Goal: Task Accomplishment & Management: Complete application form

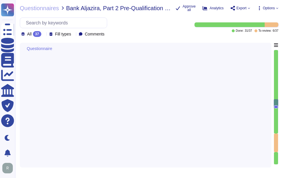
type textarea "Loremip Dolo: Sitamet Consecte: Adipisc elitseddoeiu tem incididun Utlaboreetd …"
type textarea "The ISO 27001 certificate is available. Please contact your sales representativ…"
type textarea "N/A"
type textarea "We are privately held and do not share this infrormation."
type textarea "Please reach out to our enterprise sales representative."
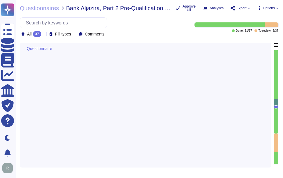
type textarea "Your Enterprise Sales representative will share the recent SOC 2 report."
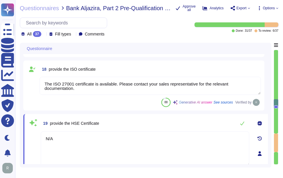
click at [113, 86] on textarea "The ISO 27001 certificate is available. Please contact your sales representativ…" at bounding box center [151, 86] width 222 height 18
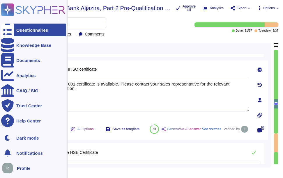
drag, startPoint x: 83, startPoint y: 92, endPoint x: 10, endPoint y: 83, distance: 73.4
click at [6, 83] on div "Questionnaires Knowledge Base Documents Analytics CAIQ / SIG Trust Center Help …" at bounding box center [141, 89] width 283 height 178
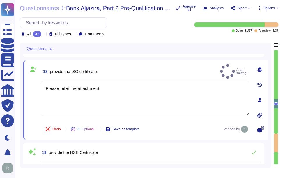
type textarea "Please refer the attachment"
click at [176, 70] on div "18 provide the ISO certificate Auto-saving..." at bounding box center [145, 71] width 209 height 15
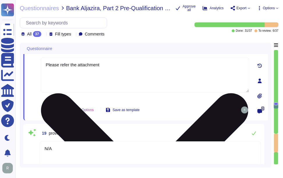
type textarea "Your Enterprise Sales representative will share the recent SOC 2 report."
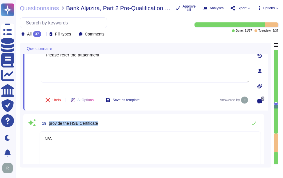
drag, startPoint x: 48, startPoint y: 122, endPoint x: 105, endPoint y: 123, distance: 56.9
click at [105, 123] on div "19 provide the HSE Certificate" at bounding box center [151, 124] width 222 height 12
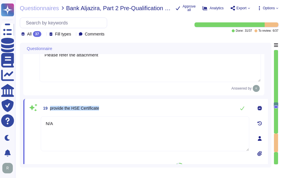
drag, startPoint x: 50, startPoint y: 107, endPoint x: 124, endPoint y: 107, distance: 74.4
click at [124, 107] on div "19 provide the HSE Certificate" at bounding box center [145, 109] width 209 height 12
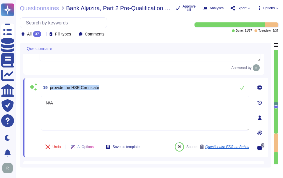
scroll to position [1192, 0]
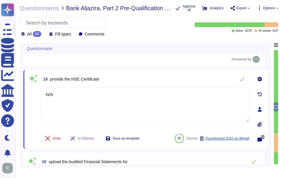
click at [259, 124] on icon at bounding box center [260, 124] width 4 height 5
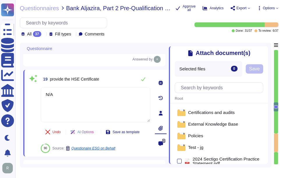
type textarea "Your Enterprise Sales representative will share the recent SOC 2 report."
click at [265, 50] on icon at bounding box center [265, 50] width 0 height 0
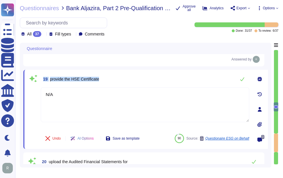
drag, startPoint x: 43, startPoint y: 80, endPoint x: 111, endPoint y: 77, distance: 67.4
click at [111, 77] on div "19 provide the HSE Certificate" at bounding box center [145, 79] width 209 height 12
copy span "19 provide the HSE Certificate"
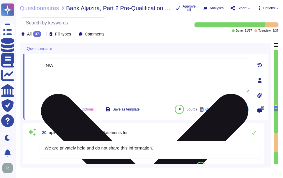
type textarea "We are a privately held entity and do not disclose this information"
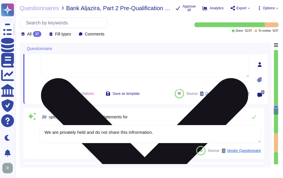
scroll to position [1251, 0]
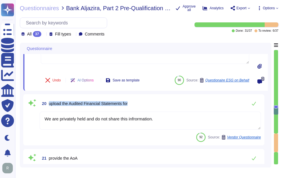
drag, startPoint x: 49, startPoint y: 104, endPoint x: 165, endPoint y: 106, distance: 115.8
click at [165, 106] on div "20 upload the Audited Financial Statements for" at bounding box center [151, 104] width 222 height 12
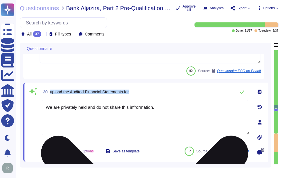
type textarea "We are a privately held entity and do not disclose this information"
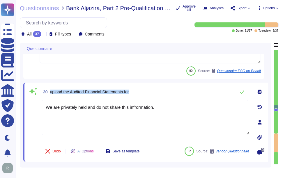
drag, startPoint x: 50, startPoint y: 91, endPoint x: 162, endPoint y: 87, distance: 112.4
click at [162, 87] on div "20 upload the Audited Financial Statements for" at bounding box center [145, 92] width 209 height 12
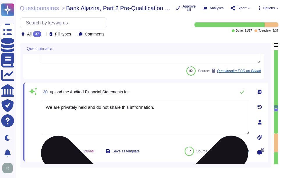
drag, startPoint x: 162, startPoint y: 87, endPoint x: 140, endPoint y: 106, distance: 29.4
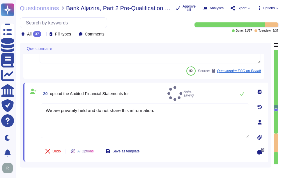
type textarea "We are privately held and do not share this information."
click at [190, 95] on div "20 upload the Audited Financial Statements for Auto-saving..." at bounding box center [145, 93] width 209 height 15
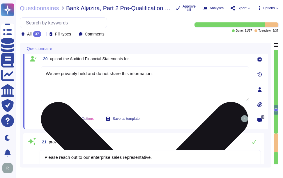
type textarea "The IBAN Number is [FINANCIAL_ID]. For a confirmation letter regarding the bank…"
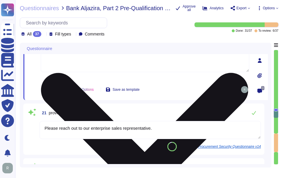
scroll to position [1338, 0]
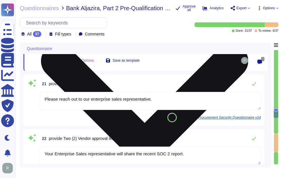
type textarea "N/A"
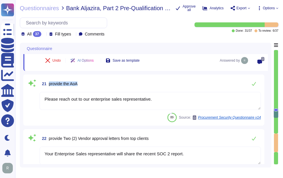
drag, startPoint x: 50, startPoint y: 83, endPoint x: 105, endPoint y: 85, distance: 55.4
click at [105, 85] on div "21 provide the AoA" at bounding box center [151, 84] width 222 height 12
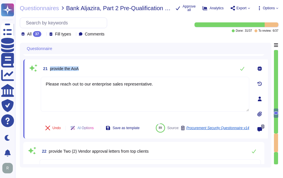
drag, startPoint x: 50, startPoint y: 69, endPoint x: 120, endPoint y: 69, distance: 69.7
click at [120, 69] on div "21 provide the AoA" at bounding box center [145, 69] width 209 height 12
copy span "provide the AoA"
click at [185, 66] on div "21 provide the AoA" at bounding box center [145, 69] width 209 height 12
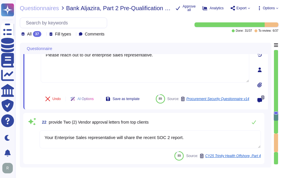
type textarea "N/A"
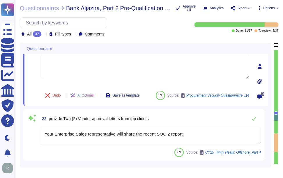
drag, startPoint x: 192, startPoint y: 133, endPoint x: 22, endPoint y: 129, distance: 171.0
click at [22, 129] on div "Questionnaire 19 provide the HSE Certificate N/A 90 Source: Questionaire ESG on…" at bounding box center [146, 105] width 252 height 125
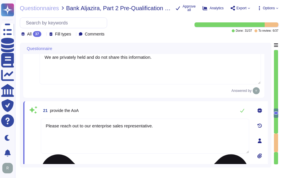
scroll to position [1293, 0]
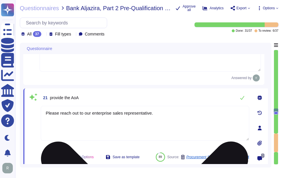
type textarea "Please refer the attachment"
drag, startPoint x: 165, startPoint y: 114, endPoint x: 57, endPoint y: 114, distance: 108.8
click at [39, 109] on div "21 provide the AoA Please reach out to our enterprise sales representative. Und…" at bounding box center [139, 128] width 222 height 72
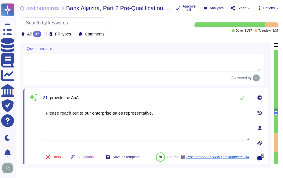
paste textarea "Your Enterprise Sales representative will share the recent SOC 2 report"
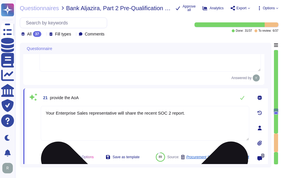
drag, startPoint x: 200, startPoint y: 113, endPoint x: 43, endPoint y: 112, distance: 156.6
click at [43, 112] on textarea "Your Enterprise Sales representative will share the recent SOC 2 report." at bounding box center [145, 123] width 209 height 35
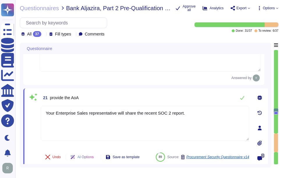
type textarea "Your Enterprise Sales representative will share the recent SOC 2 report."
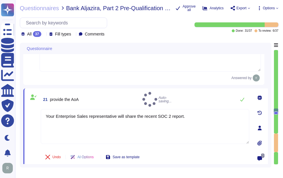
click at [197, 95] on div "21 provide the AoA Auto-saving..." at bounding box center [145, 99] width 209 height 15
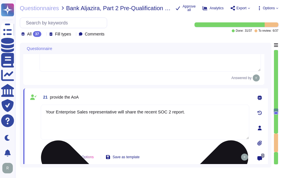
drag, startPoint x: 191, startPoint y: 115, endPoint x: 41, endPoint y: 108, distance: 149.5
click at [41, 108] on textarea "Your Enterprise Sales representative will share the recent SOC 2 report." at bounding box center [145, 122] width 209 height 35
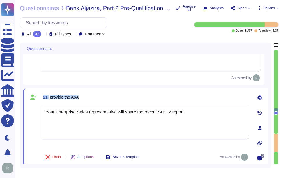
drag, startPoint x: 43, startPoint y: 96, endPoint x: 94, endPoint y: 97, distance: 51.0
click at [94, 97] on div "21 provide the AoA" at bounding box center [145, 97] width 209 height 10
copy span "21 provide the AoA"
click at [133, 90] on div "21 provide the AoA Your Enterprise Sales representative will share the recent S…" at bounding box center [145, 128] width 245 height 79
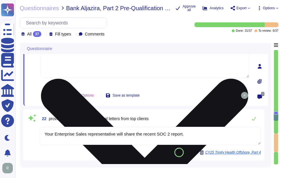
type textarea "N/A"
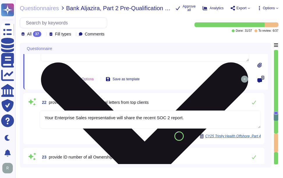
scroll to position [1380, 0]
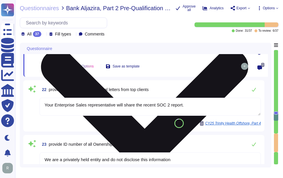
type textarea "Sectigo maintains insurance coverage for general liability, errors and omission…"
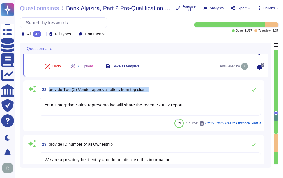
drag, startPoint x: 50, startPoint y: 89, endPoint x: 192, endPoint y: 94, distance: 142.1
click at [192, 94] on div "22 provide Two (2) Vendor approval letters from top clients" at bounding box center [151, 90] width 222 height 12
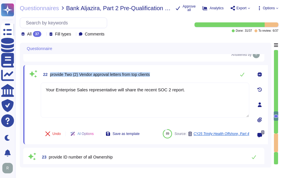
drag, startPoint x: 50, startPoint y: 75, endPoint x: 176, endPoint y: 74, distance: 125.7
click at [176, 74] on div "22 provide Two (2) Vendor approval letters from top clients" at bounding box center [145, 75] width 209 height 12
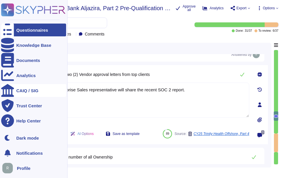
drag, startPoint x: 188, startPoint y: 90, endPoint x: 8, endPoint y: 91, distance: 180.2
click at [8, 91] on div "Questionnaires Knowledge Base Documents Analytics CAIQ / SIG Trust Center Help …" at bounding box center [141, 89] width 283 height 178
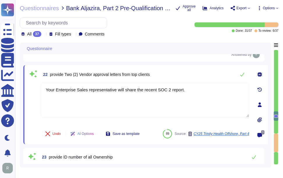
paste textarea
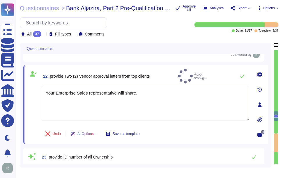
type textarea "Your Enterprise Sales representative will share."
click at [171, 72] on div "22 provide Two (2) Vendor approval letters from top clients Auto-saving..." at bounding box center [145, 76] width 209 height 15
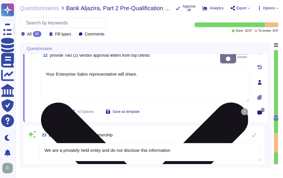
type textarea "Sectigo maintains insurance coverage for general liability, errors and omission…"
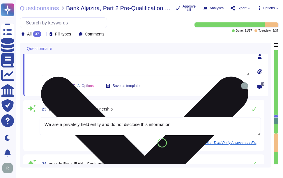
scroll to position [1438, 0]
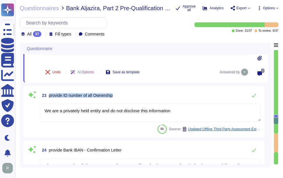
drag, startPoint x: 49, startPoint y: 95, endPoint x: 171, endPoint y: 97, distance: 122.2
click at [171, 97] on div "23 provide ID number of all Ownership" at bounding box center [151, 96] width 222 height 12
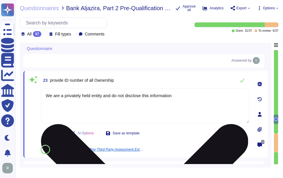
type textarea "Sectigo maintains insurance coverage for general liability, errors and omission…"
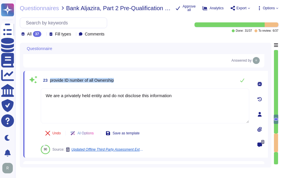
drag, startPoint x: 49, startPoint y: 80, endPoint x: 178, endPoint y: 82, distance: 128.9
click at [178, 82] on div "23 provide ID number of all Ownership" at bounding box center [145, 81] width 209 height 12
click at [157, 77] on div "23 provide ID number of all Ownership" at bounding box center [145, 81] width 209 height 12
click at [180, 82] on div "23 provide ID number of all Ownership" at bounding box center [145, 81] width 209 height 12
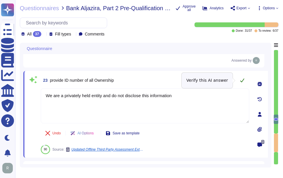
click at [240, 81] on button at bounding box center [243, 81] width 14 height 12
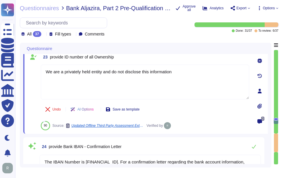
type textarea "Our independently audited SOC2 report covers the defined organizational structu…"
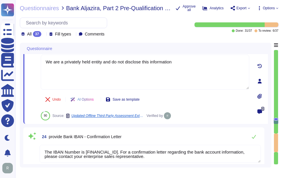
scroll to position [1497, 0]
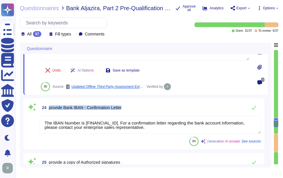
drag, startPoint x: 49, startPoint y: 107, endPoint x: 165, endPoint y: 107, distance: 116.1
click at [165, 107] on div "24 provide Bank IBAN - Confirmation Letter" at bounding box center [151, 108] width 222 height 12
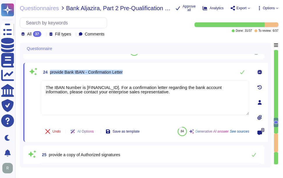
drag, startPoint x: 50, startPoint y: 71, endPoint x: 135, endPoint y: 71, distance: 84.9
click at [135, 71] on div "24 provide Bank IBAN - Confirmation Letter" at bounding box center [145, 72] width 209 height 12
drag, startPoint x: 174, startPoint y: 94, endPoint x: 20, endPoint y: 84, distance: 154.3
click at [20, 84] on div "Questionnaire 21 provide the AoA Your Enterprise Sales representative will shar…" at bounding box center [146, 105] width 252 height 125
click at [164, 66] on div "24 provide Bank IBAN - Confirmation Letter" at bounding box center [145, 72] width 209 height 12
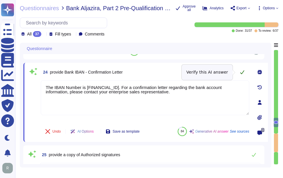
click at [242, 73] on icon at bounding box center [242, 72] width 5 height 5
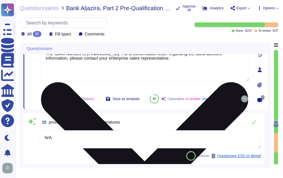
type textarea "Description of quality control measures, compliance with standards,"
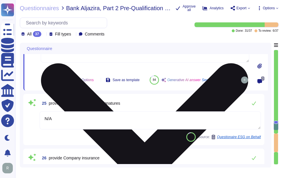
scroll to position [1555, 0]
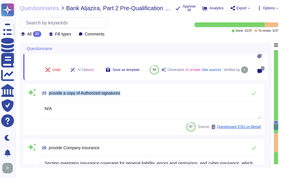
drag, startPoint x: 50, startPoint y: 101, endPoint x: 134, endPoint y: 100, distance: 84.6
click at [134, 99] on div "25 provide a copy of Authorized signatures" at bounding box center [151, 93] width 222 height 12
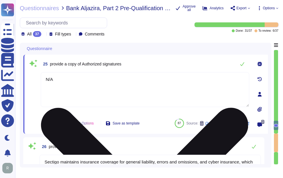
type textarea "Overview of data security measures and privacy policies in place."
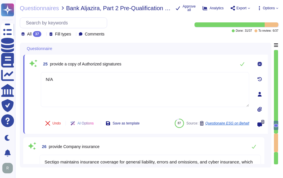
click at [159, 64] on div "25 provide a copy of Authorized signatures" at bounding box center [145, 64] width 209 height 12
click at [243, 66] on icon at bounding box center [242, 64] width 5 height 5
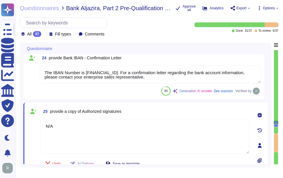
scroll to position [1480, 0]
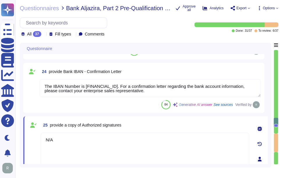
type textarea "Your Enterprise Sales representative will share the recent SOC 2 report."
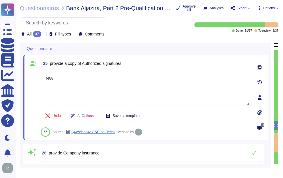
type textarea "Description of quality control measures, compliance with standards,"
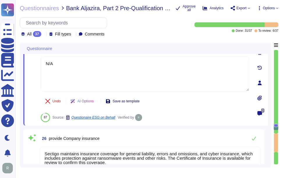
type textarea "Overview of data security measures and privacy policies in place."
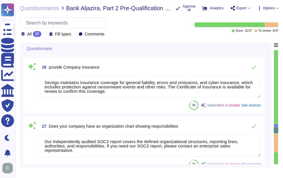
scroll to position [1626, 0]
type textarea "Explanation of the vendor's capacity to handle varying workloads"
type textarea "Information on communication channels, response times, and"
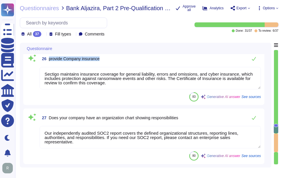
drag, startPoint x: 49, startPoint y: 59, endPoint x: 120, endPoint y: 60, distance: 71.2
click at [120, 60] on div "26 provide Company insurance" at bounding box center [151, 59] width 222 height 12
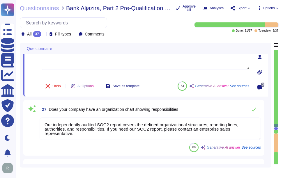
scroll to position [1549, 0]
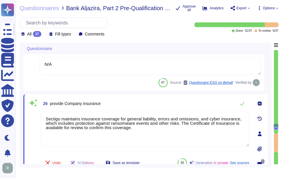
type textarea "We are a privately held entity and do not disclose this information"
drag, startPoint x: 50, startPoint y: 104, endPoint x: 121, endPoint y: 105, distance: 71.5
click at [121, 105] on div "26 provide Company insurance" at bounding box center [145, 104] width 209 height 12
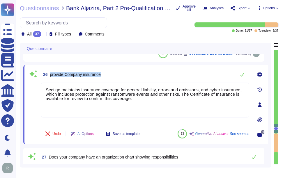
type textarea "Explanation of the vendor's capacity to handle varying workloads"
copy span "provide Company insurance"
drag, startPoint x: 42, startPoint y: 75, endPoint x: 117, endPoint y: 78, distance: 74.4
click at [117, 78] on div "26 provide Company insurance" at bounding box center [145, 75] width 209 height 12
copy span "26 provide Company insurance"
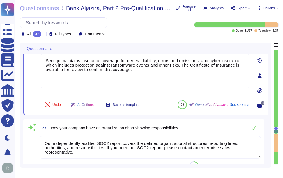
scroll to position [1637, 0]
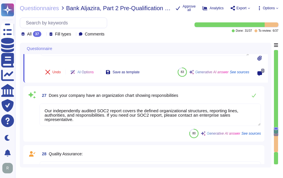
type textarea "Information on communication channels, response times, and"
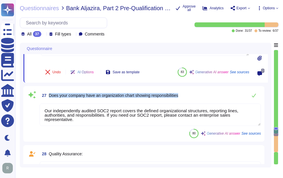
drag, startPoint x: 49, startPoint y: 95, endPoint x: 191, endPoint y: 98, distance: 142.1
click at [191, 98] on div "27 Does your company have an organization chart showing responsibilities" at bounding box center [151, 96] width 222 height 12
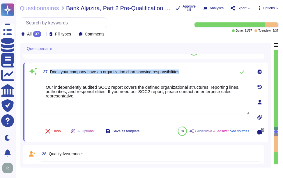
drag, startPoint x: 50, startPoint y: 72, endPoint x: 187, endPoint y: 72, distance: 136.8
click at [187, 72] on div "27 Does your company have an organization chart showing responsibilities" at bounding box center [145, 72] width 209 height 12
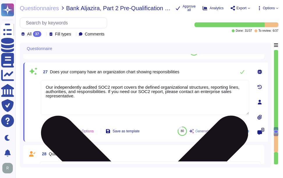
click at [46, 87] on textarea "Our independently audited SOC2 report covers the defined organizational structu…" at bounding box center [145, 97] width 209 height 35
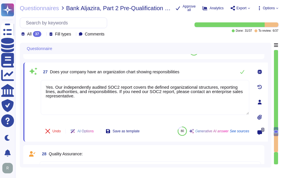
type textarea "Yes. Our independently audited SOC2 report covers the defined organizational st…"
click at [199, 71] on div "27 Does your company have an organization chart showing responsibilities" at bounding box center [145, 72] width 209 height 12
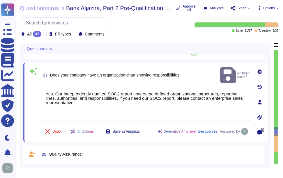
drag, startPoint x: 84, startPoint y: 93, endPoint x: 39, endPoint y: 86, distance: 45.7
click at [39, 86] on div "27 Does your company have an organization chart showing responsibilities Answer…" at bounding box center [139, 102] width 222 height 73
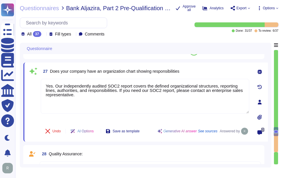
click at [193, 73] on div "27 Does your company have an organization chart showing responsibilities" at bounding box center [145, 71] width 209 height 10
click at [200, 72] on div "27 Does your company have an organization chart showing responsibilities" at bounding box center [145, 71] width 209 height 10
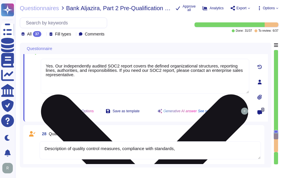
type textarea "Explanation of risk management strategies, contingency plans, and business cont…"
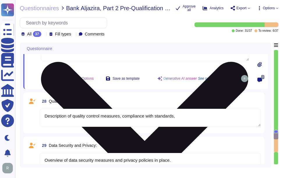
scroll to position [1695, 0]
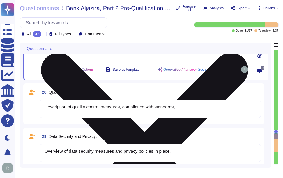
type textarea "Details on environmentally friendly practices and sustainability initiatives."
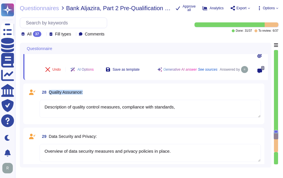
drag, startPoint x: 49, startPoint y: 92, endPoint x: 98, endPoint y: 93, distance: 48.7
click at [98, 93] on div "28 Quality Assurance:" at bounding box center [151, 92] width 222 height 10
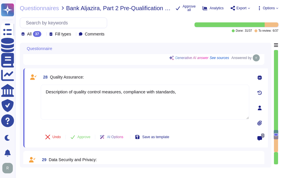
drag, startPoint x: 185, startPoint y: 93, endPoint x: 39, endPoint y: 92, distance: 146.4
click at [37, 92] on div "28 Quality Assurance: Description of quality control measures, compliance with …" at bounding box center [139, 108] width 222 height 72
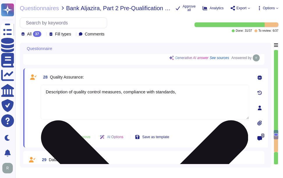
click at [176, 100] on textarea "Description of quality control measures, compliance with standards," at bounding box center [145, 102] width 209 height 35
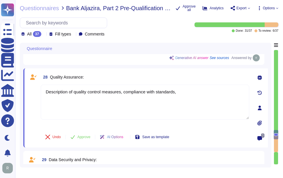
paste textarea "Sectigo employs a systematic Quality Assurance (QA) program that integrates bot…"
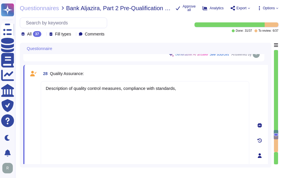
scroll to position [1757, 0]
type textarea "Sectigo employs a systematic Quality Assurance (QA) program that integrates bot…"
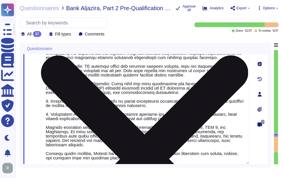
click at [174, 100] on textarea at bounding box center [145, 92] width 209 height 145
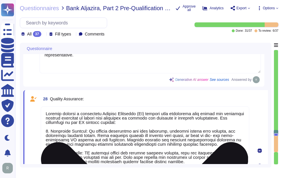
scroll to position [1669, 0]
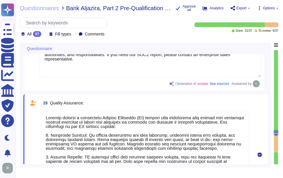
type textarea "N/A"
type textarea "Sectigo employs a systematic Quality Assurance (QA) program that integrates bot…"
click at [160, 100] on div "28 Quality Assurance:" at bounding box center [145, 103] width 209 height 10
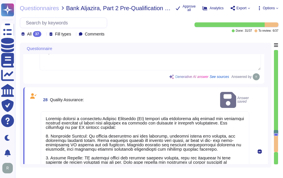
scroll to position [1698, 0]
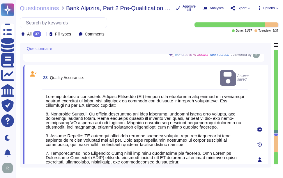
type textarea "Explanation of the vendor's capacity to handle varying workloads"
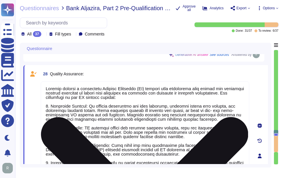
scroll to position [1, 0]
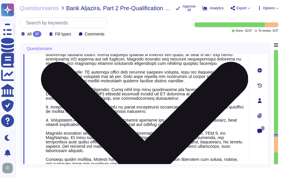
type textarea "Information on communication channels, response times, and"
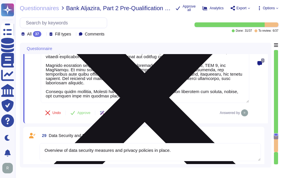
type textarea "Explanation of risk management strategies, contingency plans, and business cont…"
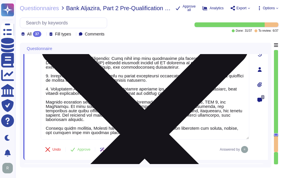
type textarea "Sectigo maintains insurance coverage for general liability, errors and omission…"
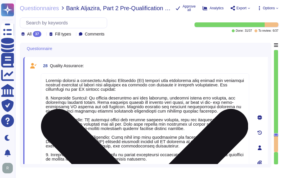
scroll to position [1669, 0]
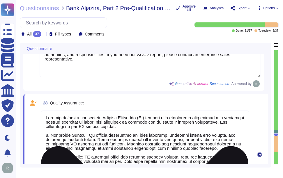
type textarea "N/A"
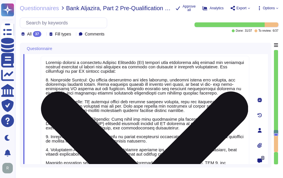
scroll to position [1728, 0]
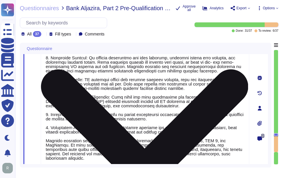
type textarea "Information on communication channels, response times, and"
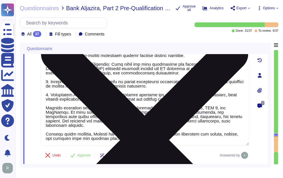
scroll to position [1786, 0]
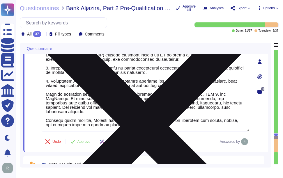
type textarea "Explanation of risk management strategies, contingency plans, and business cont…"
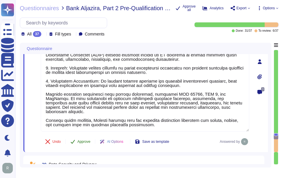
click at [80, 142] on span "Approve" at bounding box center [84, 141] width 13 height 3
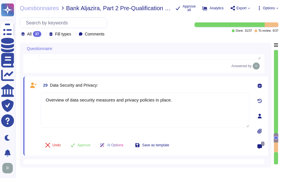
type textarea "Details on environmentally friendly practices and sustainability initiatives."
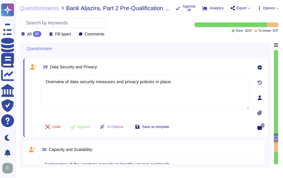
scroll to position [1874, 0]
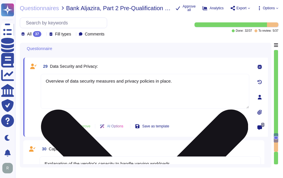
drag, startPoint x: 200, startPoint y: 80, endPoint x: 41, endPoint y: 83, distance: 158.7
click at [41, 83] on textarea "Overview of data security measures and privacy policies in place." at bounding box center [145, 91] width 209 height 35
click at [175, 96] on textarea "Overview of data security measures and privacy policies in place." at bounding box center [145, 91] width 209 height 35
paste textarea "Sectigo maintains a comprehensive suite of data privacy and security measures d…"
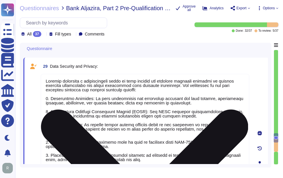
scroll to position [1955, 0]
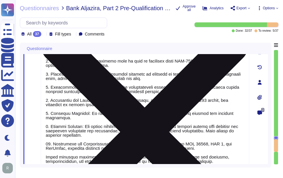
click at [209, 112] on textarea at bounding box center [145, 81] width 209 height 176
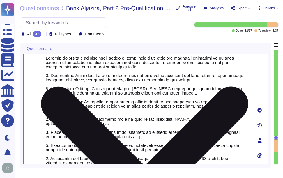
scroll to position [1868, 0]
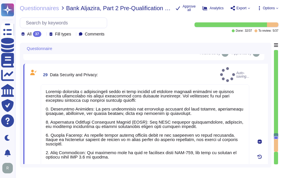
type textarea "Sectigo maintains a comprehensive suite of data privacy and security measures d…"
click at [172, 65] on div "29 Data Security and Privacy: Auto-saving... Undo Approve AI Options Save as te…" at bounding box center [145, 172] width 245 height 217
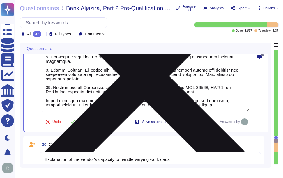
scroll to position [2013, 0]
type textarea "Details on environmentally friendly practices and sustainability initiatives."
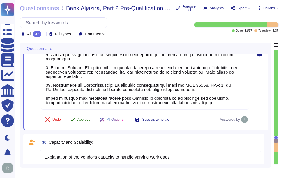
click at [85, 119] on span "Approve" at bounding box center [84, 119] width 13 height 3
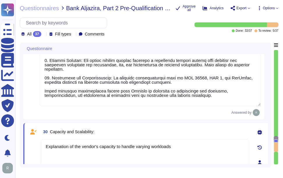
type textarea "Details on environmentally friendly practices and sustainability initiatives."
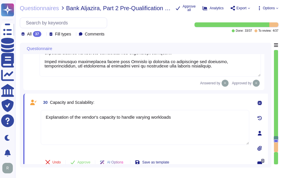
type textarea "please provide a copy of your most recent document"
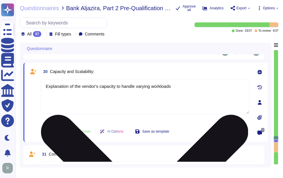
scroll to position [2079, 0]
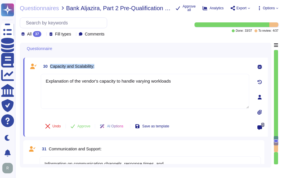
drag, startPoint x: 50, startPoint y: 65, endPoint x: 110, endPoint y: 67, distance: 59.5
click at [110, 67] on div "30 Capacity and Scalability:" at bounding box center [145, 66] width 209 height 10
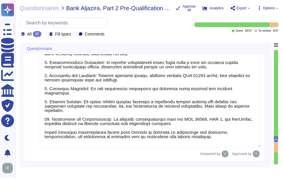
type textarea "Sectigo employs a systematic Quality Assurance (QA) program that integrates bot…"
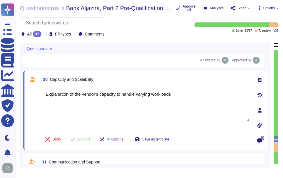
scroll to position [2065, 0]
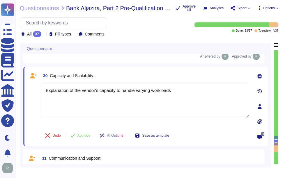
type textarea "Details on environmentally friendly practices and sustainability initiatives."
type textarea "please provide a copy of your most recent document"
click at [51, 76] on span "Capacity and Scalability:" at bounding box center [72, 75] width 45 height 5
drag, startPoint x: 183, startPoint y: 90, endPoint x: 34, endPoint y: 90, distance: 149.0
click at [34, 90] on div "30 Capacity and Scalability: Explanation of the vendor's capacity to handle var…" at bounding box center [139, 107] width 222 height 72
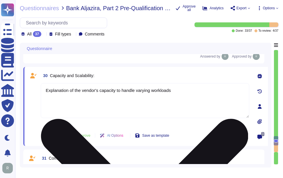
click at [181, 94] on textarea "Explanation of the vendor's capacity to handle varying workloads" at bounding box center [145, 100] width 209 height 35
paste textarea "Our solution is designed to efficiently handle varying workloads through a comp…"
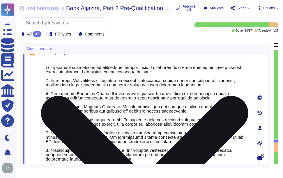
scroll to position [2054, 0]
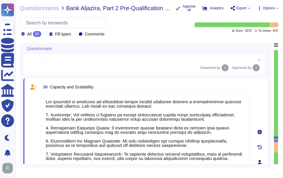
type textarea "Our solution is designed to efficiently handle varying workloads through a comp…"
click at [189, 86] on div "30 Capacity and Scalability:" at bounding box center [145, 87] width 209 height 10
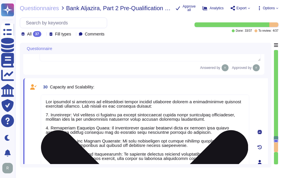
scroll to position [1, 0]
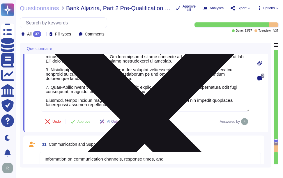
type textarea "please provide a copy of your most recent document"
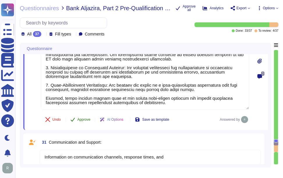
click at [90, 119] on span "Approve" at bounding box center [84, 119] width 13 height 3
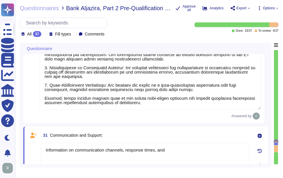
type textarea "please provide a copy of your most recent document"
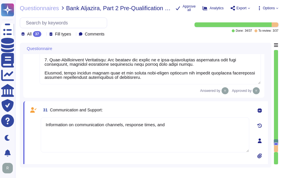
type textarea "please provide a copy of your most recent document"
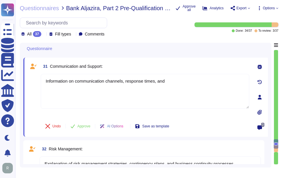
click at [44, 35] on icon at bounding box center [44, 35] width 0 height 0
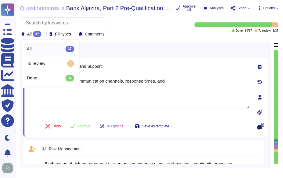
click at [45, 63] on icon at bounding box center [109, 100] width 131 height 75
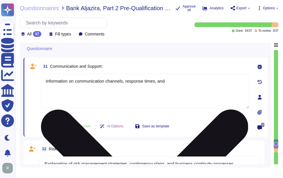
drag, startPoint x: 170, startPoint y: 81, endPoint x: 41, endPoint y: 81, distance: 128.6
click at [41, 81] on textarea "Information on communication channels, response times, and" at bounding box center [145, 91] width 209 height 35
click at [184, 85] on textarea "Information on communication channels, response times, and" at bounding box center [145, 91] width 209 height 35
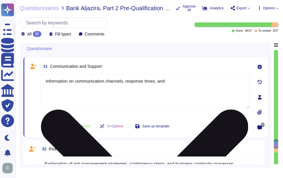
paste textarea "Sectigo employs various communication methods, including electronic systems, e-…"
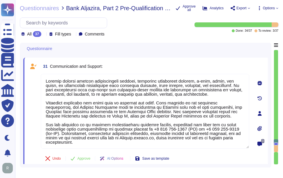
type textarea "Sectigo employs various communication methods, including electronic systems, e-…"
click at [174, 64] on div "31 Communication and Support:" at bounding box center [145, 66] width 209 height 10
click at [126, 59] on div "31 Communication and Support: Undo Approve AI Options Save as template Answered…" at bounding box center [145, 114] width 245 height 112
click at [81, 158] on span "Approve" at bounding box center [84, 158] width 13 height 3
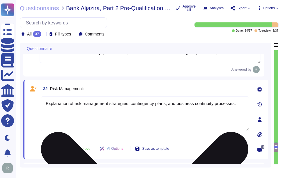
type textarea "please provide a copy of your most recent document"
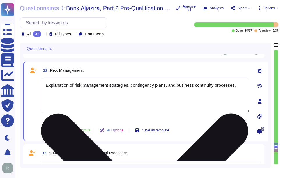
type textarea "please provide a copy of your most recent document"
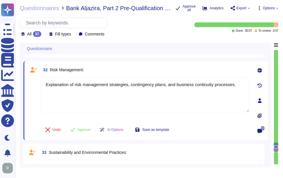
drag, startPoint x: 236, startPoint y: 83, endPoint x: 31, endPoint y: 84, distance: 204.7
click at [31, 84] on div "32 Risk Management: Explanation of risk management strategies, contingency plan…" at bounding box center [139, 101] width 222 height 72
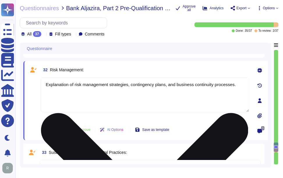
click at [193, 105] on textarea "Explanation of risk management strategies, contingency plans, and business cont…" at bounding box center [145, 95] width 209 height 35
paste textarea "Our organization has established a comprehensive risk management program that i…"
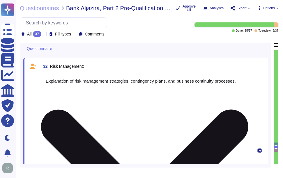
type textarea "Our organization has established a comprehensive risk management program that i…"
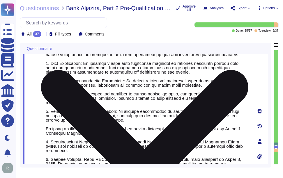
scroll to position [2344, 0]
type textarea "Our solution is designed to efficiently handle varying workloads through a comp…"
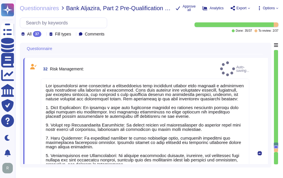
type textarea "Our organization has established a comprehensive risk management program that i…"
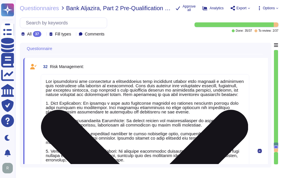
scroll to position [1, 0]
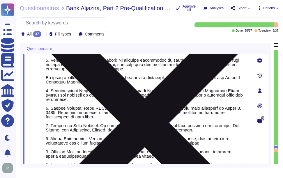
type textarea "Details on environmentally friendly practices and sustainability initiatives."
type textarea "please provide a copy of your most recent document"
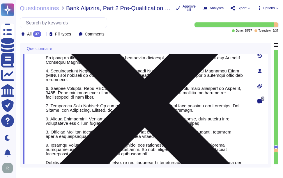
scroll to position [2490, 0]
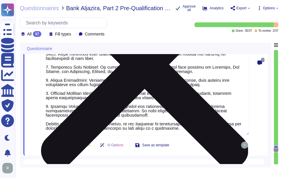
type textarea "please provide a copy of your most recent document"
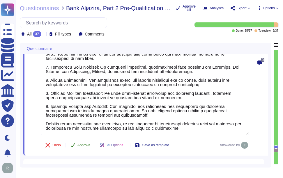
click at [87, 144] on span "Approve" at bounding box center [84, 145] width 13 height 3
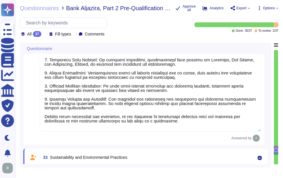
type textarea "please provide a copy of your most recent document"
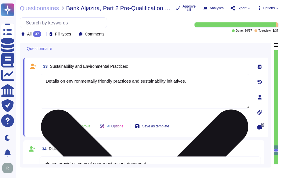
type textarea "please provide a copy of your most recent document"
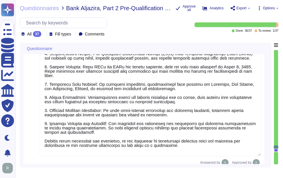
type textarea "Sectigo employs various communication methods, including electronic systems, e-…"
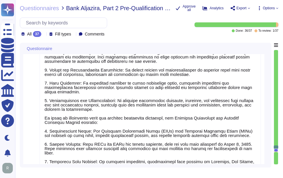
scroll to position [2373, 0]
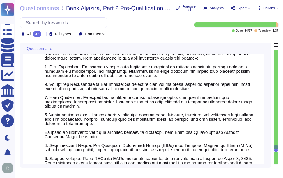
click at [42, 35] on div "All 37" at bounding box center [32, 34] width 22 height 6
click at [229, 111] on textarea at bounding box center [151, 143] width 222 height 211
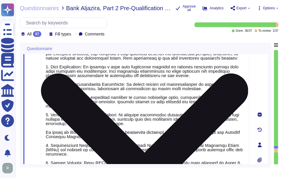
type textarea "please provide a copy of your most recent document"
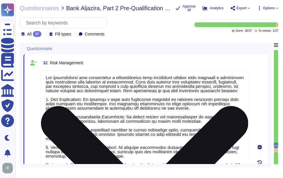
type textarea "Our solution is designed to efficiently handle varying workloads through a comp…"
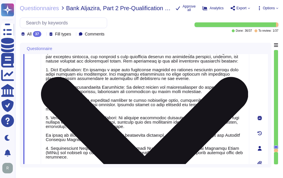
type textarea "Details on environmentally friendly practices and sustainability initiatives."
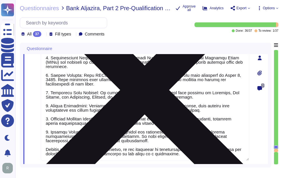
type textarea "please provide a copy of your most recent document"
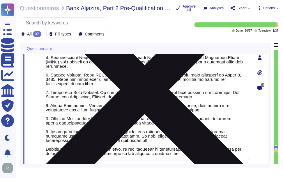
type textarea "please provide a copy of your most recent document"
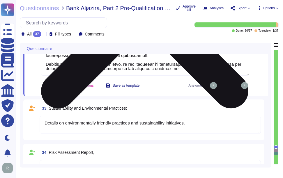
scroll to position [2548, 0]
type textarea "please provide a copy of your most recent document"
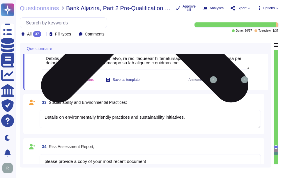
type textarea "please provide a copy of your most recent document"
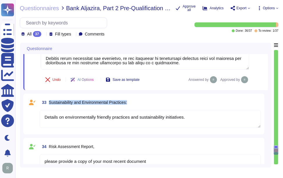
drag, startPoint x: 49, startPoint y: 102, endPoint x: 143, endPoint y: 102, distance: 93.9
click at [143, 102] on div "33 Sustainability and Environmental Practices:" at bounding box center [151, 102] width 222 height 10
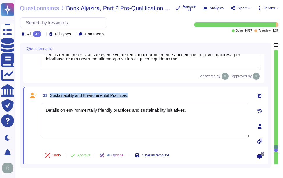
scroll to position [0, 0]
drag, startPoint x: 50, startPoint y: 95, endPoint x: 145, endPoint y: 95, distance: 95.1
click at [145, 95] on div "33 Sustainability and Environmental Practices:" at bounding box center [145, 95] width 209 height 10
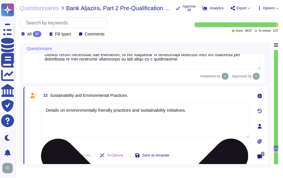
drag, startPoint x: 145, startPoint y: 95, endPoint x: 187, endPoint y: 110, distance: 44.0
click at [187, 110] on textarea "Details on environmentally friendly practices and sustainability initiatives." at bounding box center [145, 120] width 209 height 35
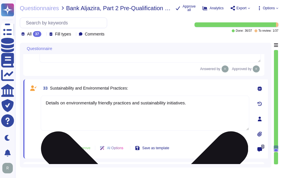
scroll to position [2577, 0]
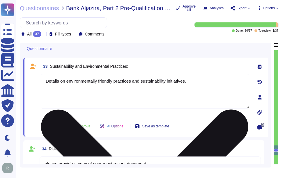
type textarea "please provide a copy of your most recent document"
click at [214, 93] on textarea "Details on environmentally friendly practices and sustainability initiatives." at bounding box center [145, 91] width 209 height 35
paste textarea "Sectigo is committed to corporate sustainability through a comprehensive enviro…"
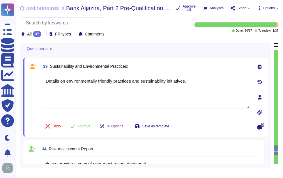
scroll to position [2579, 0]
type textarea "Sectigo is committed to corporate sustainability through a comprehensive enviro…"
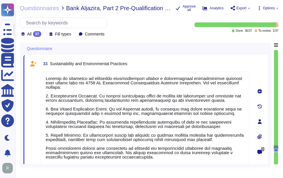
type textarea "please provide a copy of your most recent document"
type textarea "Sectigo is committed to corporate sustainability through a comprehensive enviro…"
click at [181, 63] on div "33 Sustainability and Environmental Practices:" at bounding box center [145, 64] width 209 height 10
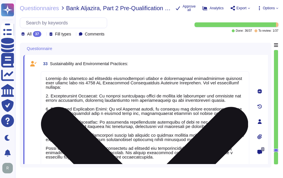
scroll to position [2609, 0]
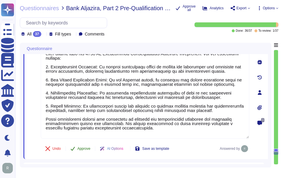
click at [82, 150] on span "Approve" at bounding box center [84, 148] width 13 height 3
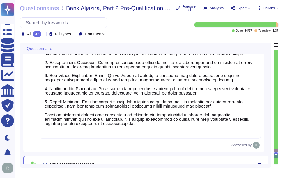
type textarea "please provide a copy of your most recent document"
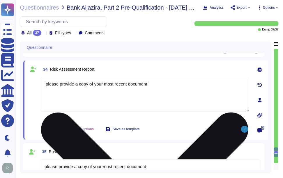
scroll to position [2703, 0]
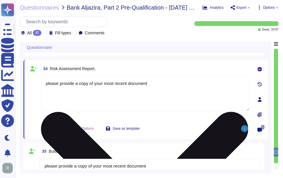
drag, startPoint x: 160, startPoint y: 85, endPoint x: 44, endPoint y: 88, distance: 116.1
click at [44, 88] on textarea "please provide a copy of your most recent document" at bounding box center [145, 93] width 209 height 35
click at [168, 88] on textarea "please provide a copy of your most recent document" at bounding box center [145, 93] width 209 height 35
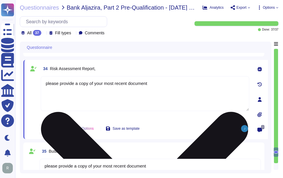
paste textarea "To obtain a copy of our most recent document, please contact your sales represe…"
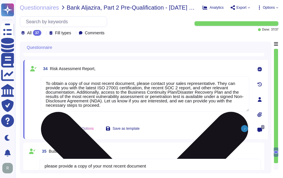
drag, startPoint x: 111, startPoint y: 108, endPoint x: 44, endPoint y: 80, distance: 72.6
click at [44, 80] on textarea "To obtain a copy of our most recent document, please contact your sales represe…" at bounding box center [145, 94] width 209 height 36
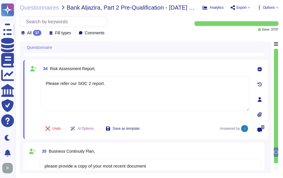
type textarea "Please refer our SOC 2 report."
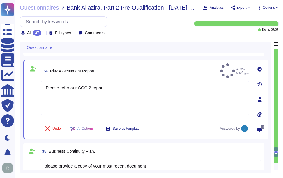
click at [262, 114] on icon at bounding box center [260, 114] width 4 height 5
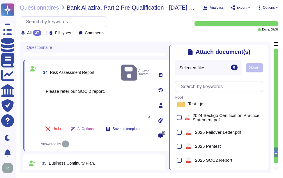
scroll to position [48, 0]
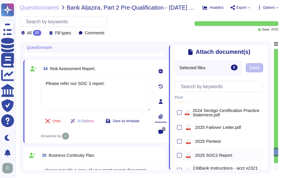
click at [176, 158] on div "pdf 2025 SOC2 Report" at bounding box center [219, 156] width 89 height 12
click at [179, 157] on div at bounding box center [179, 155] width 5 height 5
click at [0, 0] on input "checkbox" at bounding box center [0, 0] width 0 height 0
click at [253, 69] on span "Save" at bounding box center [255, 68] width 10 height 5
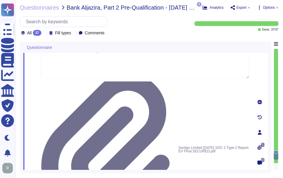
scroll to position [2762, 0]
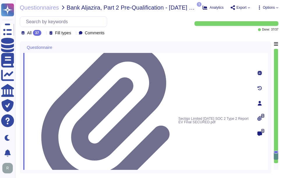
drag, startPoint x: 156, startPoint y: 106, endPoint x: 135, endPoint y: 106, distance: 20.7
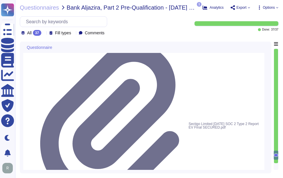
drag, startPoint x: 155, startPoint y: 97, endPoint x: 44, endPoint y: 96, distance: 111.1
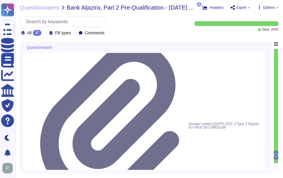
type textarea "Please refer the attachment."
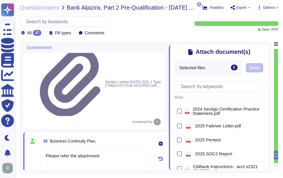
scroll to position [55, 0]
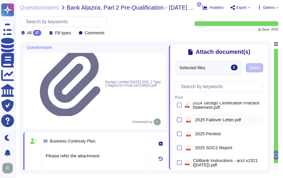
click at [180, 122] on div at bounding box center [179, 120] width 5 height 5
click at [0, 0] on input "checkbox" at bounding box center [0, 0] width 0 height 0
click at [255, 69] on span "Save" at bounding box center [255, 68] width 10 height 5
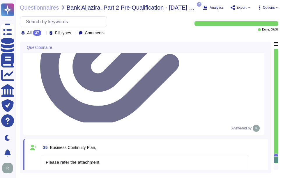
scroll to position [2845, 0]
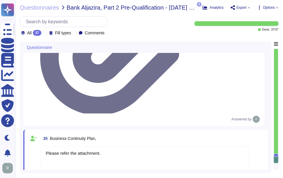
drag, startPoint x: 151, startPoint y: 94, endPoint x: 41, endPoint y: 95, distance: 110.0
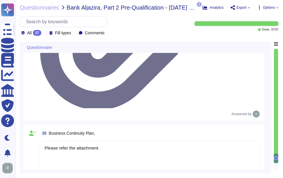
type textarea "Sectigo is committed to corporate sustainability through a comprehensive enviro…"
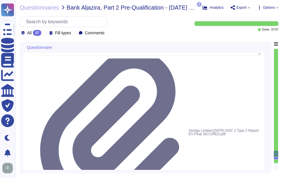
scroll to position [2742, 0]
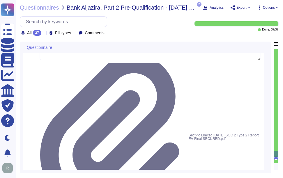
drag, startPoint x: 50, startPoint y: 94, endPoint x: 106, endPoint y: 93, distance: 56.6
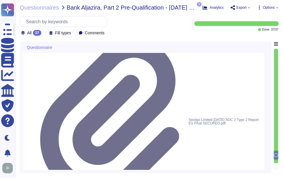
scroll to position [2771, 0]
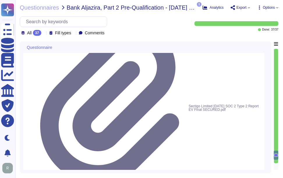
paste textarea "Our Business Continuity and Disaster Recovery Policy is well-documented and inc…"
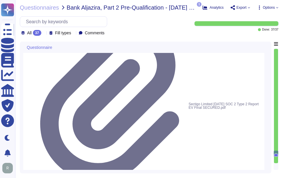
scroll to position [2754, 0]
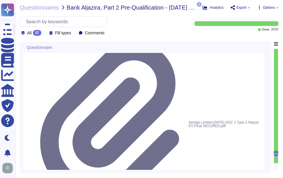
type textarea "Our Business Continuity and Disaster Recovery Policy is well-documented and inc…"
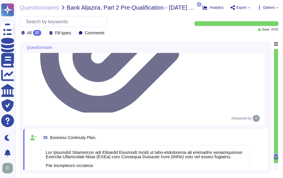
scroll to position [2871, 0]
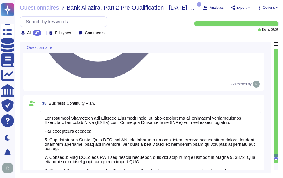
drag, startPoint x: 164, startPoint y: 126, endPoint x: 25, endPoint y: 125, distance: 139.1
type textarea "Please refer the attachment"
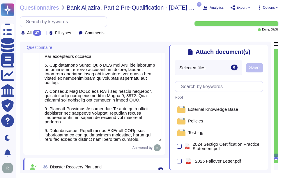
scroll to position [8, 0]
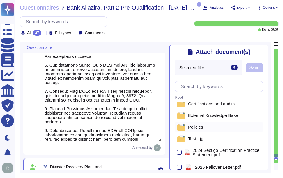
click at [192, 129] on span "Policies" at bounding box center [195, 127] width 15 height 4
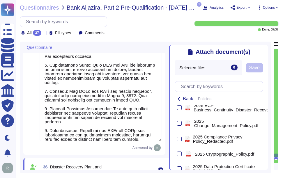
scroll to position [80, 0]
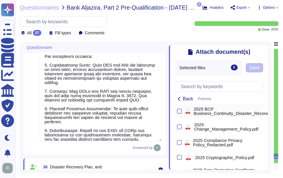
click at [182, 113] on div at bounding box center [179, 111] width 5 height 5
click at [0, 0] on input "checkbox" at bounding box center [0, 0] width 0 height 0
click at [272, 68] on span "Save" at bounding box center [276, 68] width 10 height 5
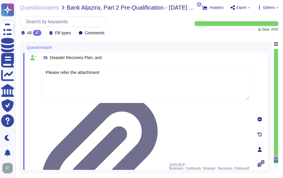
scroll to position [2929, 0]
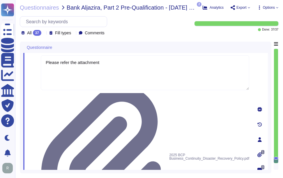
drag, startPoint x: 48, startPoint y: 131, endPoint x: 162, endPoint y: 127, distance: 113.8
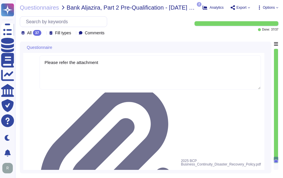
drag, startPoint x: 159, startPoint y: 136, endPoint x: 43, endPoint y: 136, distance: 116.7
type textarea "Please refer the attachment"
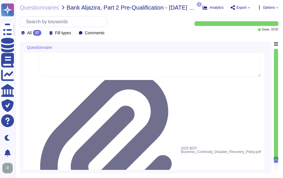
scroll to position [2952, 0]
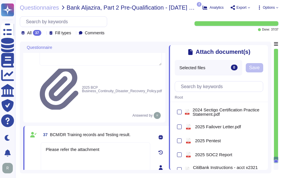
scroll to position [58, 0]
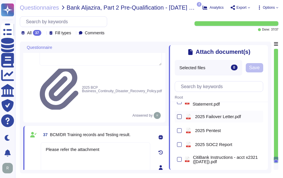
click at [180, 118] on div at bounding box center [179, 117] width 5 height 5
click at [0, 0] on input "checkbox" at bounding box center [0, 0] width 0 height 0
click at [258, 63] on div "Selected files 1 2025 Failover Letter.pdf Save" at bounding box center [219, 67] width 89 height 15
click at [258, 68] on span "Save" at bounding box center [255, 68] width 10 height 5
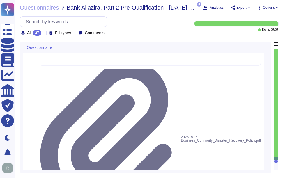
scroll to position [2953, 0]
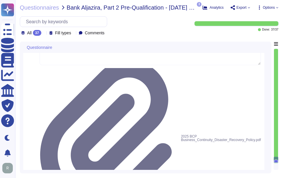
click at [44, 34] on icon at bounding box center [44, 34] width 0 height 0
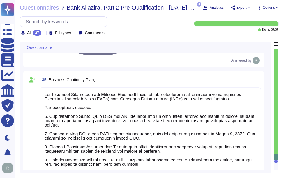
type textarea "Please refer our SOC 2 report."
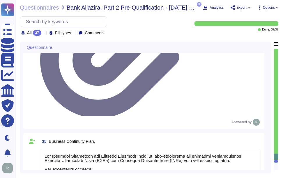
type textarea "Sectigo is committed to corporate sustainability through a comprehensive enviro…"
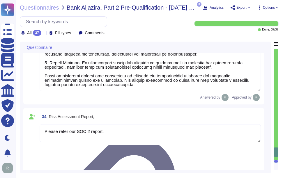
type textarea "Our organization has established a comprehensive risk management program that i…"
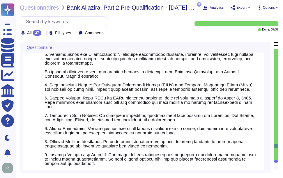
type textarea "Sectigo employs various communication methods, including electronic systems, e-…"
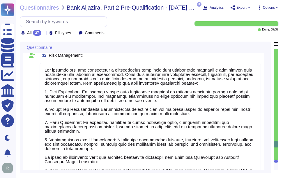
type textarea "Our solution is designed to efficiently handle varying workloads through a comp…"
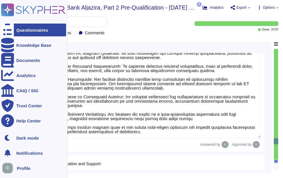
type textarea "Sectigo maintains a comprehensive suite of data privacy and security measures d…"
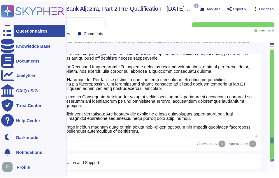
scroll to position [2132, 0]
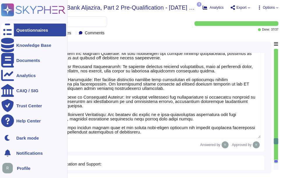
click at [15, 30] on div "Questionnaires" at bounding box center [33, 30] width 65 height 13
